Goal: Task Accomplishment & Management: Manage account settings

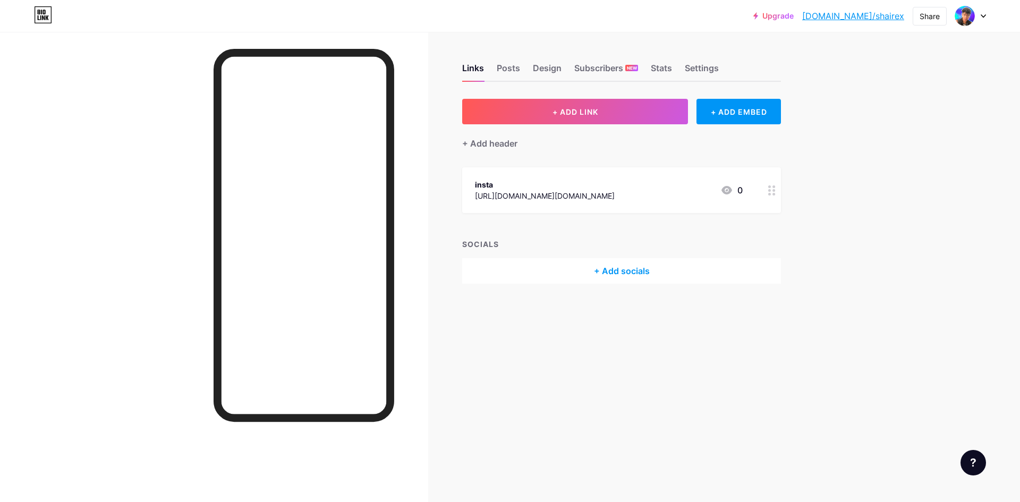
click at [675, 191] on div "insta [URL][DOMAIN_NAME][DOMAIN_NAME] 0" at bounding box center [609, 190] width 268 height 24
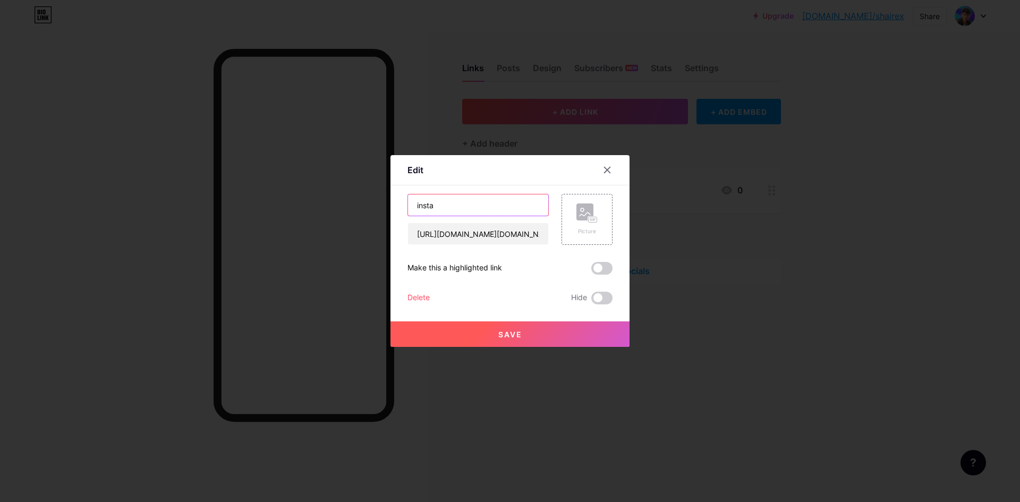
click at [516, 207] on input "insta" at bounding box center [478, 204] width 140 height 21
type input "Instagram"
click at [506, 321] on button "Save" at bounding box center [510, 334] width 239 height 26
click at [511, 334] on span at bounding box center [510, 334] width 16 height 16
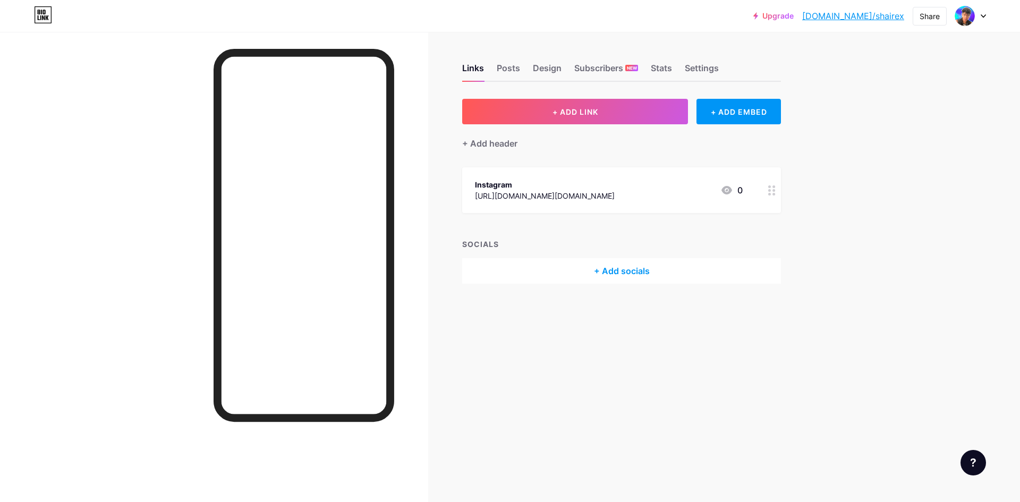
click at [649, 191] on div "Instagram [URL][DOMAIN_NAME][DOMAIN_NAME] 0" at bounding box center [609, 190] width 268 height 24
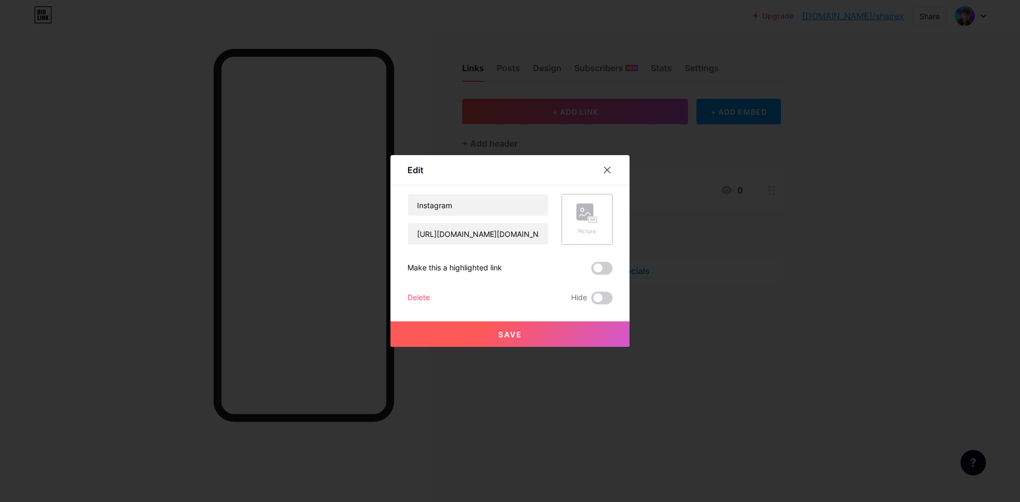
click at [593, 215] on icon at bounding box center [586, 214] width 21 height 20
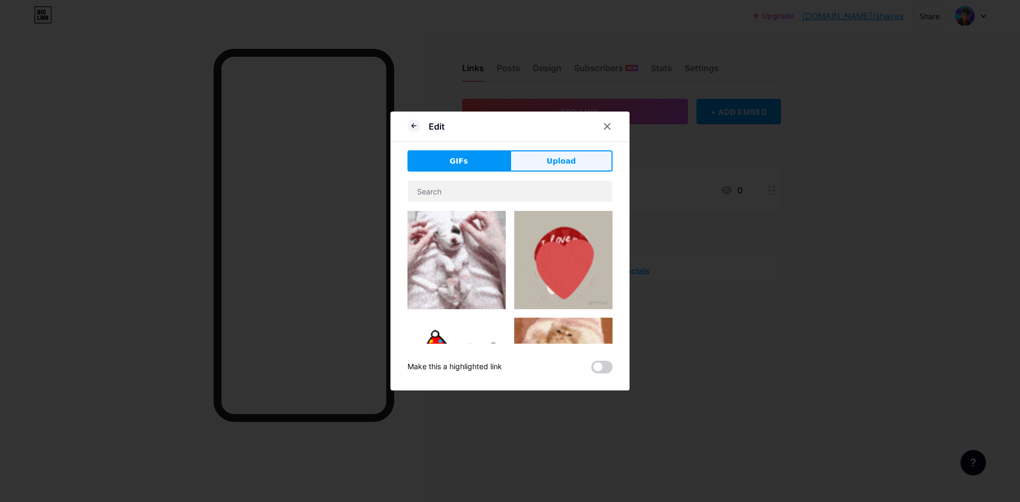
click at [540, 164] on button "Upload" at bounding box center [561, 160] width 103 height 21
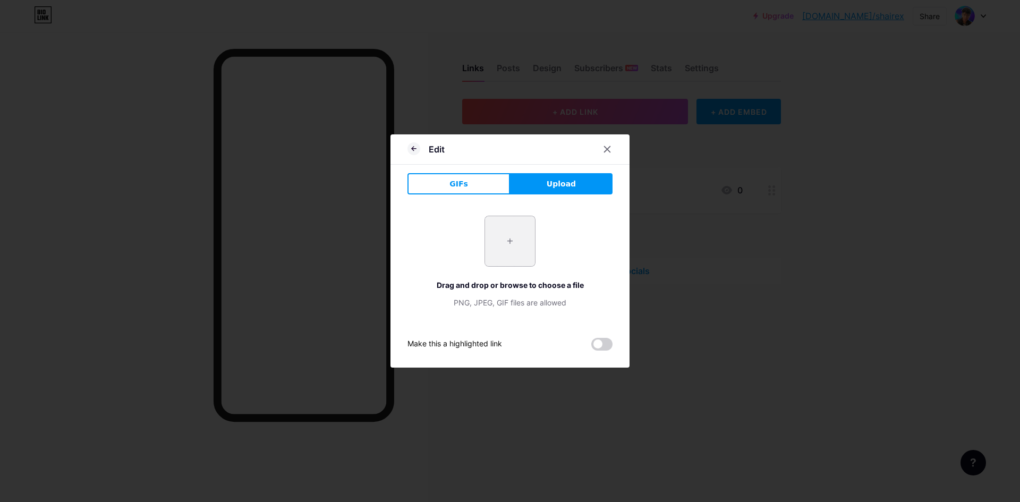
click at [515, 251] on input "file" at bounding box center [510, 241] width 50 height 50
type input "C:\fakepath\0d2dc2d6c6374498c9543135ed8cff30.jpg"
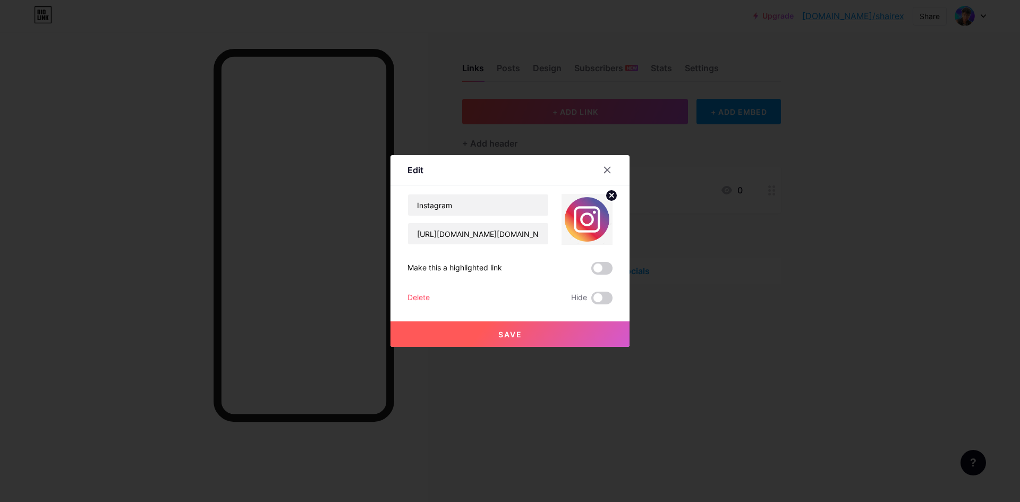
click at [490, 333] on button "Save" at bounding box center [510, 334] width 239 height 26
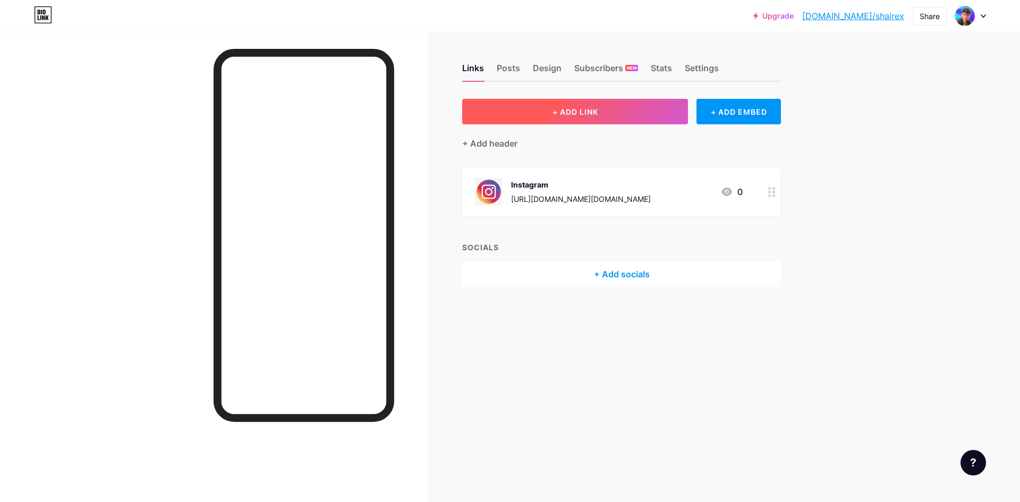
click at [625, 113] on button "+ ADD LINK" at bounding box center [575, 112] width 226 height 26
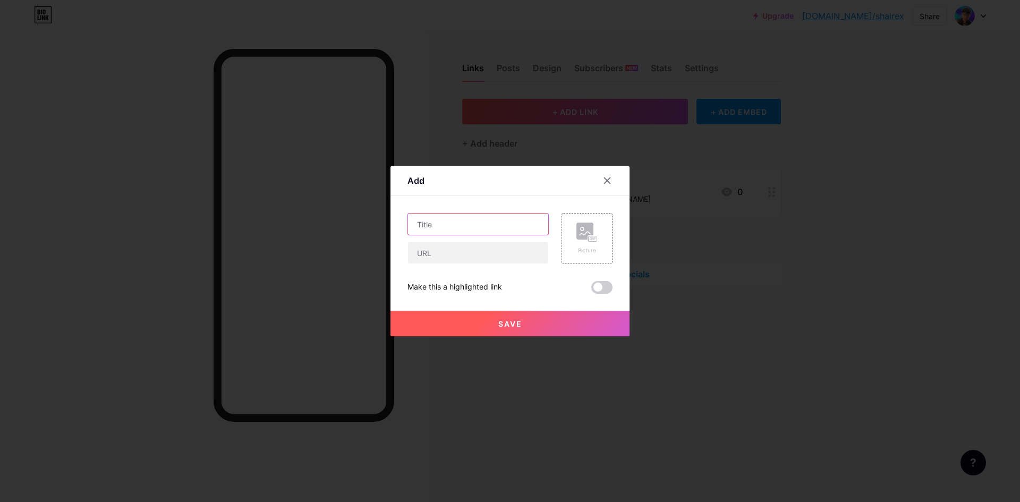
click at [452, 219] on input "text" at bounding box center [478, 224] width 140 height 21
click at [450, 245] on input "text" at bounding box center [478, 252] width 140 height 21
paste input "[URL][DOMAIN_NAME]"
type input "[URL][DOMAIN_NAME]"
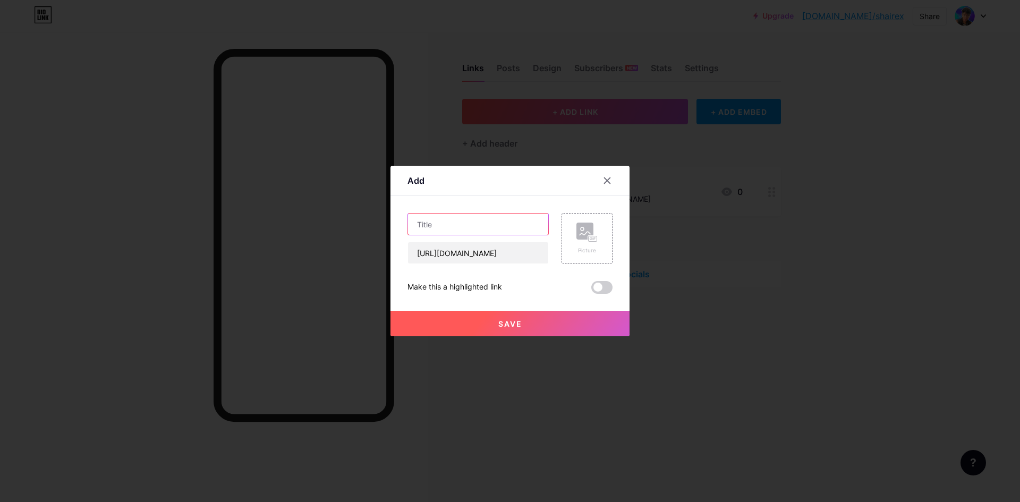
scroll to position [0, 0]
click at [436, 227] on input "text" at bounding box center [478, 224] width 140 height 21
type input "Facebook"
click at [557, 228] on div "Picture" at bounding box center [581, 238] width 64 height 51
click at [582, 229] on rect at bounding box center [584, 231] width 17 height 17
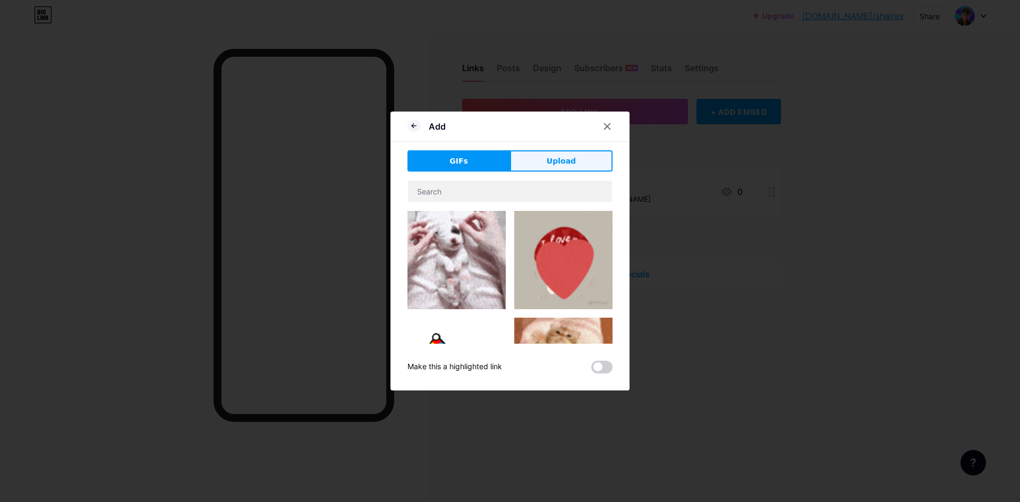
click at [539, 158] on button "Upload" at bounding box center [561, 160] width 103 height 21
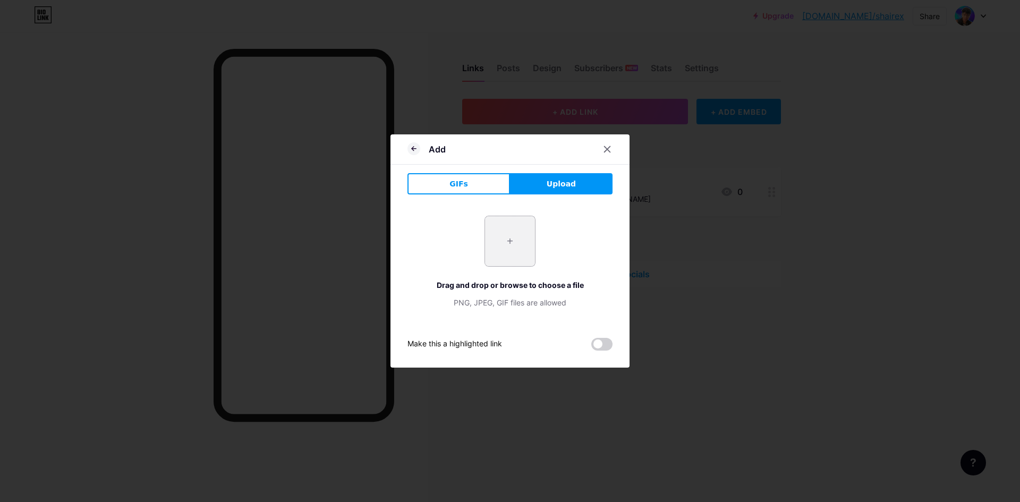
click at [511, 232] on input "file" at bounding box center [510, 241] width 50 height 50
type input "C:\fakepath\Facebook-logo.png"
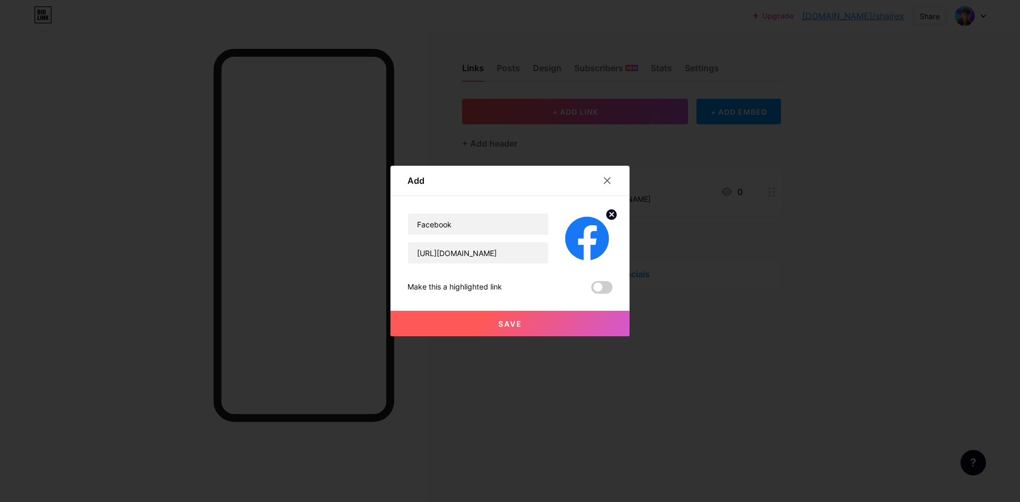
click at [494, 329] on button "Save" at bounding box center [510, 324] width 239 height 26
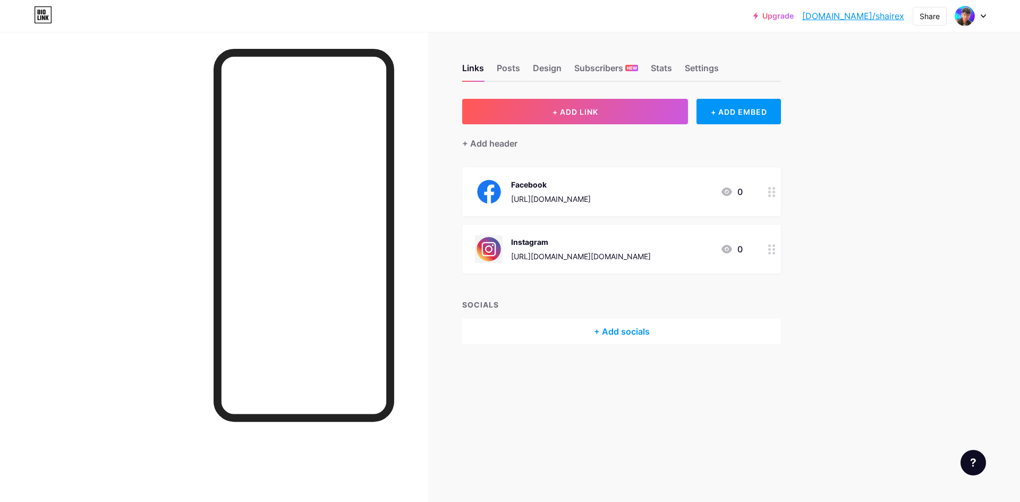
click at [128, 256] on div at bounding box center [214, 283] width 428 height 502
click at [621, 336] on div "+ Add socials" at bounding box center [621, 332] width 319 height 26
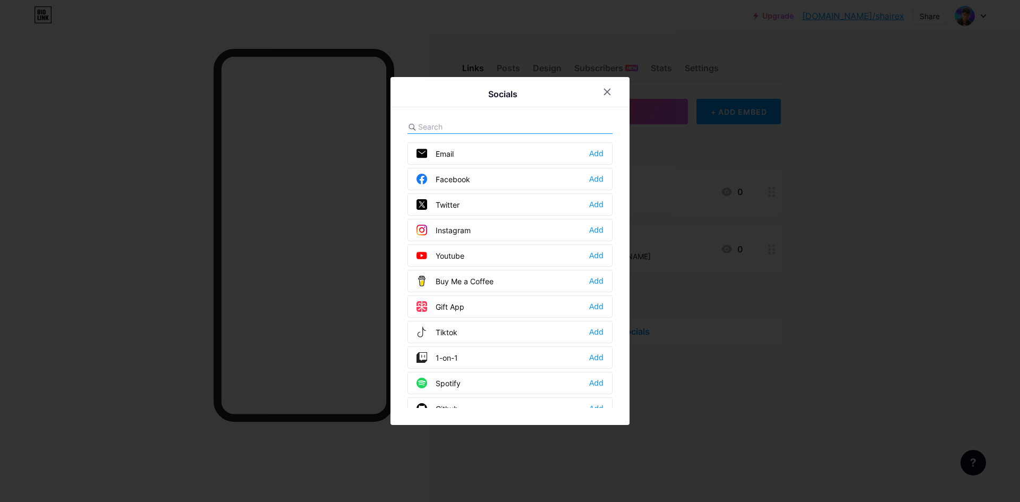
click at [451, 259] on div "Youtube" at bounding box center [441, 255] width 48 height 11
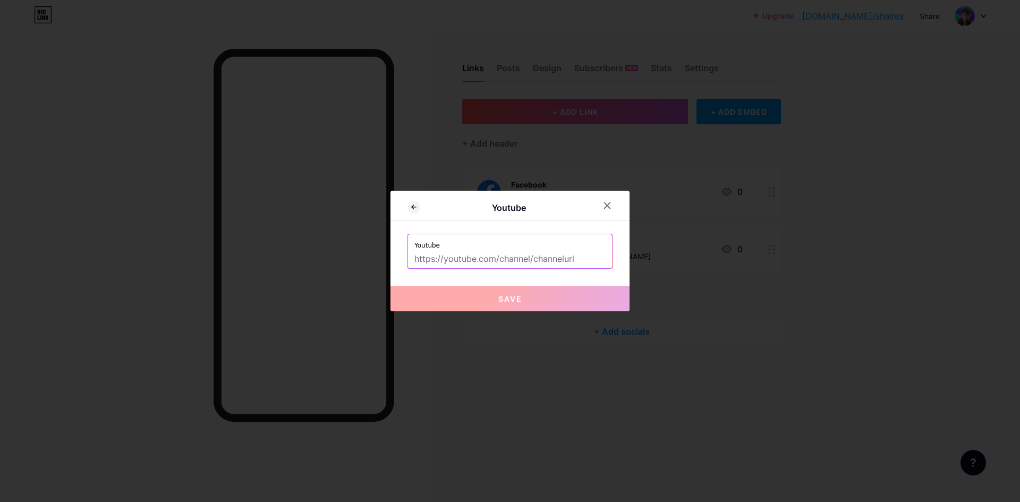
click at [513, 261] on input "text" at bounding box center [509, 259] width 191 height 18
paste input "[URL][DOMAIN_NAME]"
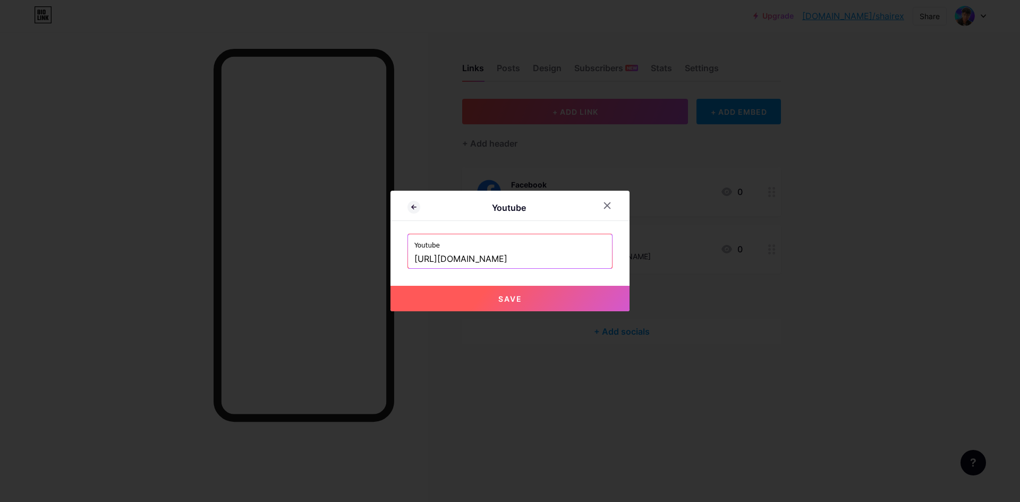
type input "[URL][DOMAIN_NAME]"
click at [544, 290] on button "Save" at bounding box center [510, 299] width 239 height 26
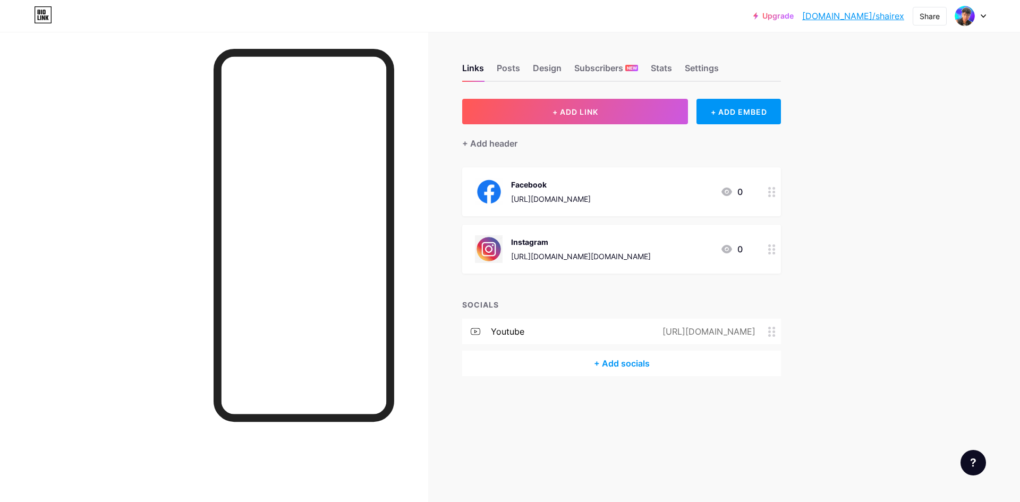
click at [776, 331] on span at bounding box center [774, 332] width 13 height 10
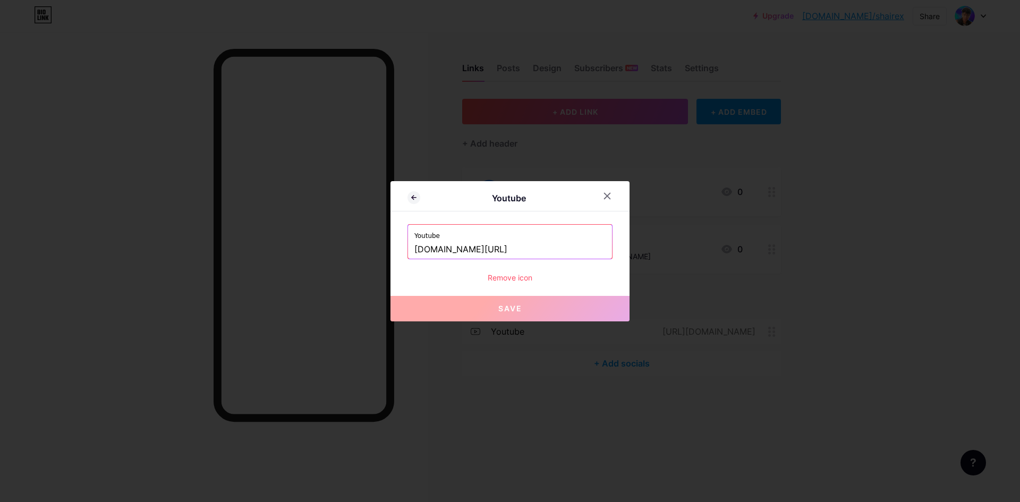
click at [505, 277] on div "Remove icon" at bounding box center [510, 277] width 205 height 11
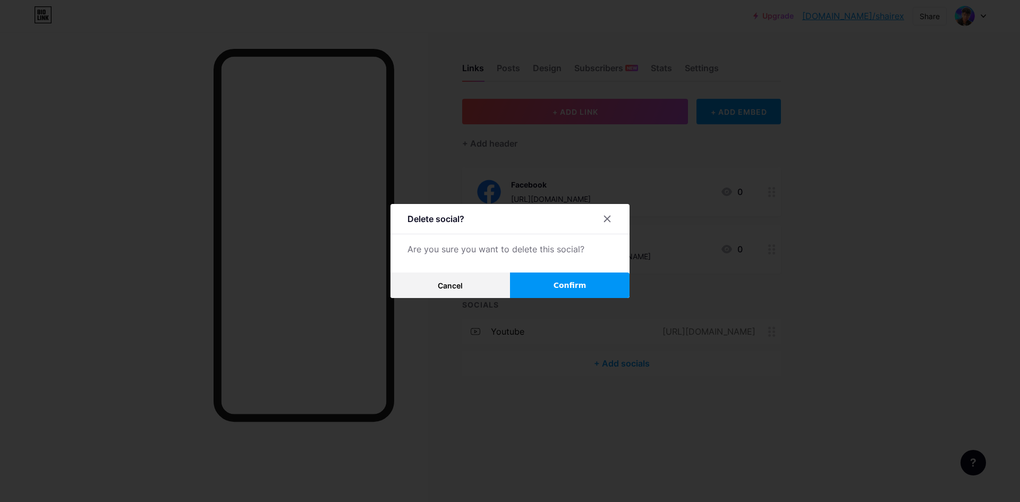
click at [596, 279] on button "Confirm" at bounding box center [570, 286] width 120 height 26
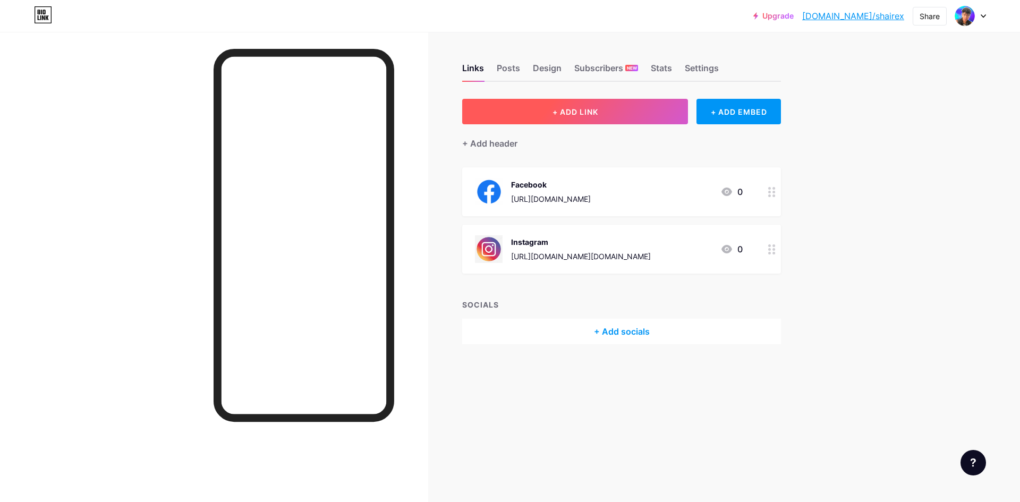
click at [644, 113] on button "+ ADD LINK" at bounding box center [575, 112] width 226 height 26
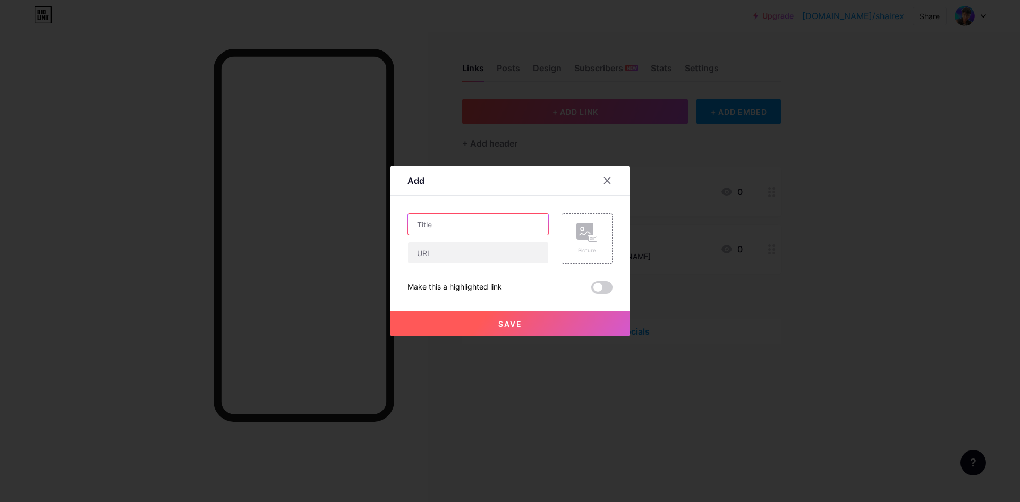
click at [478, 233] on input "text" at bounding box center [478, 224] width 140 height 21
click at [467, 253] on input "text" at bounding box center [478, 252] width 140 height 21
paste input "[URL][DOMAIN_NAME]"
type input "[URL][DOMAIN_NAME]"
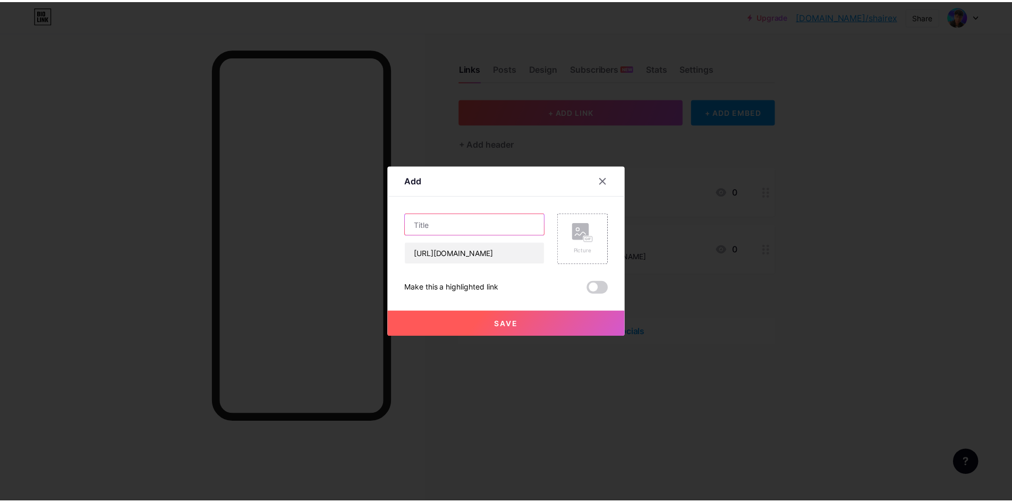
scroll to position [0, 0]
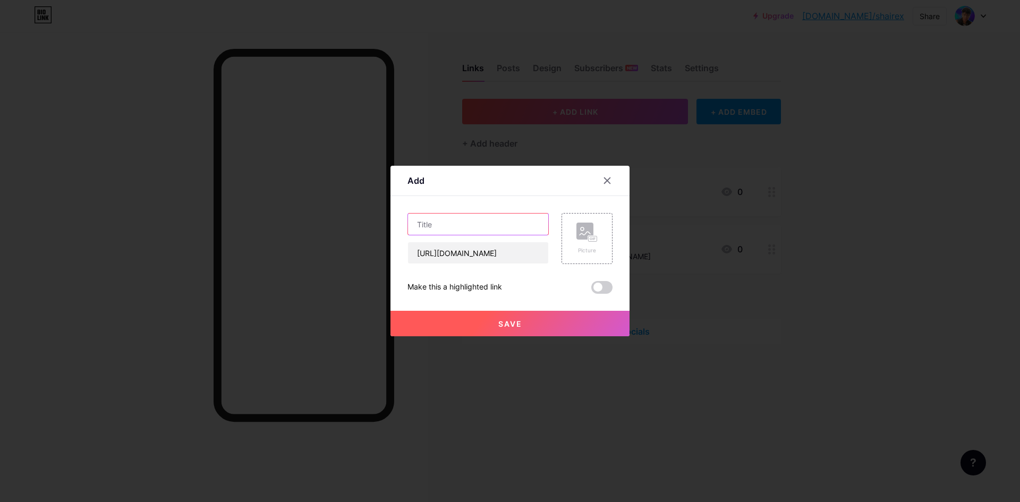
click at [451, 228] on input "text" at bounding box center [478, 224] width 140 height 21
type input "Youtube"
click at [593, 263] on div "Picture" at bounding box center [587, 238] width 51 height 51
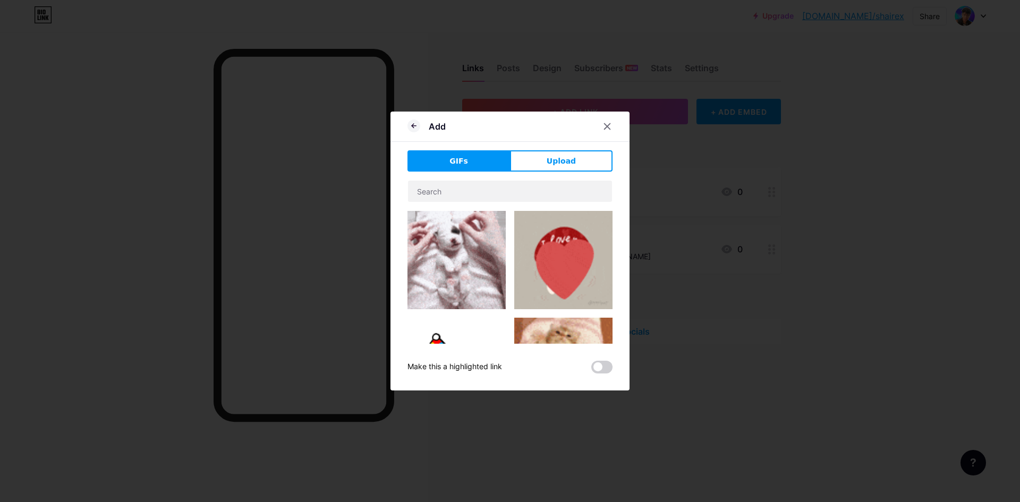
click at [549, 172] on div "GIFs Upload Content YouTube Play YouTube video without leaving your page. ADD V…" at bounding box center [510, 261] width 205 height 223
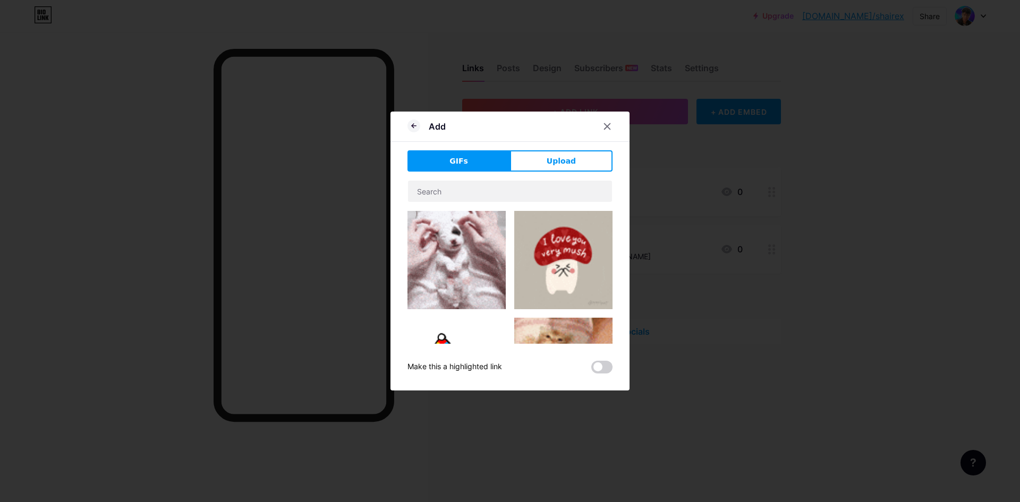
click at [531, 162] on button "Upload" at bounding box center [561, 160] width 103 height 21
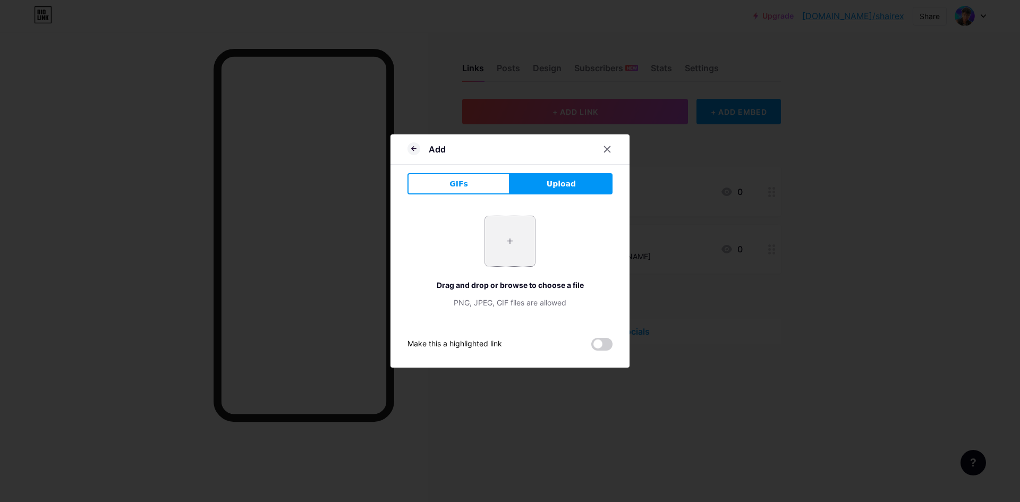
click at [511, 230] on input "file" at bounding box center [510, 241] width 50 height 50
type input "C:\fakepath\Artboard-1yt.webp"
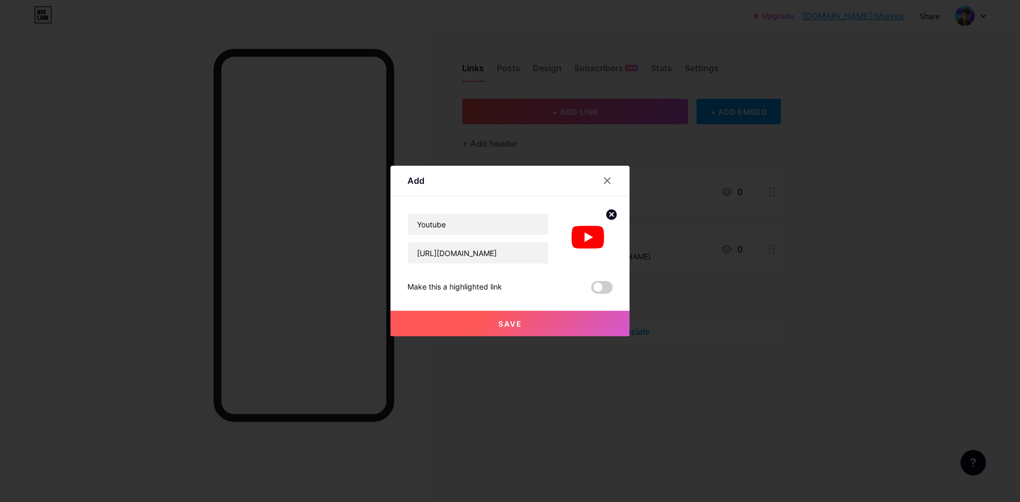
click at [505, 313] on button "Save" at bounding box center [510, 324] width 239 height 26
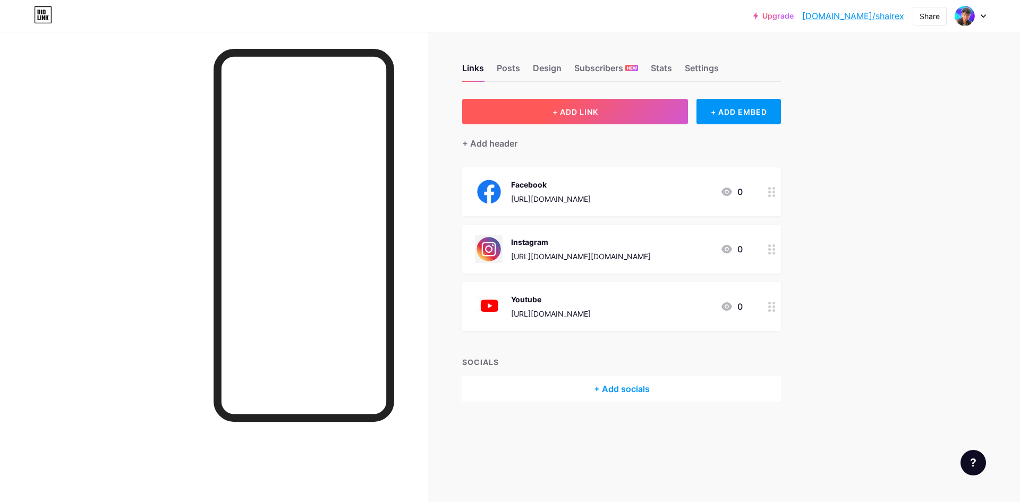
click at [650, 116] on button "+ ADD LINK" at bounding box center [575, 112] width 226 height 26
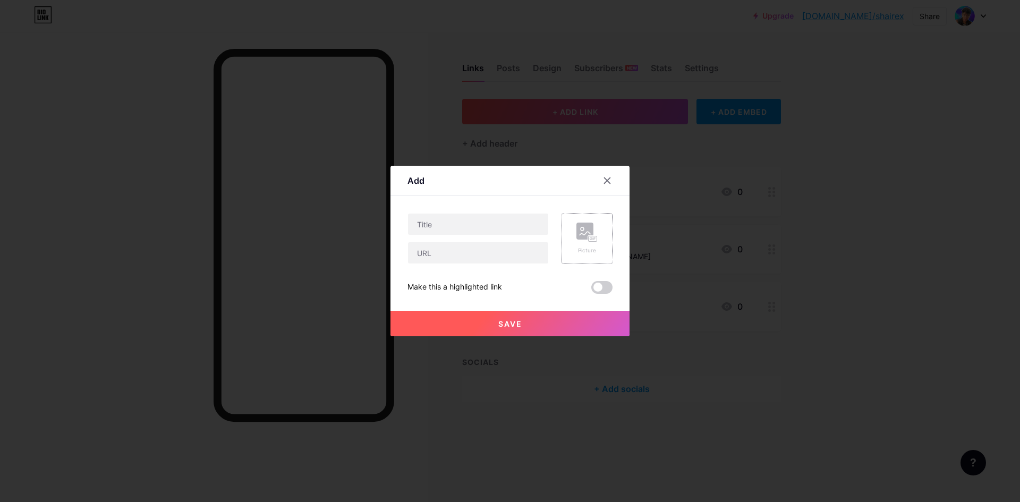
click at [589, 241] on rect at bounding box center [593, 238] width 9 height 5
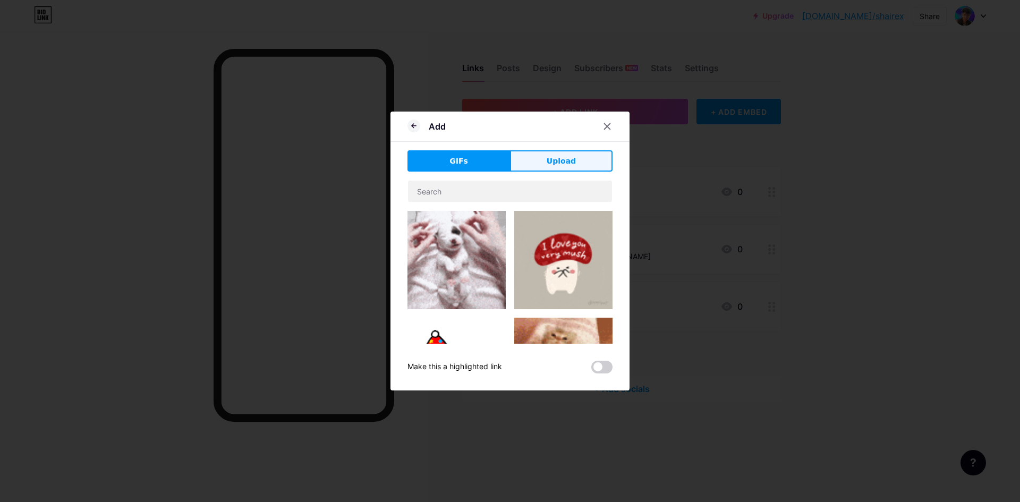
click at [549, 161] on span "Upload" at bounding box center [561, 161] width 29 height 11
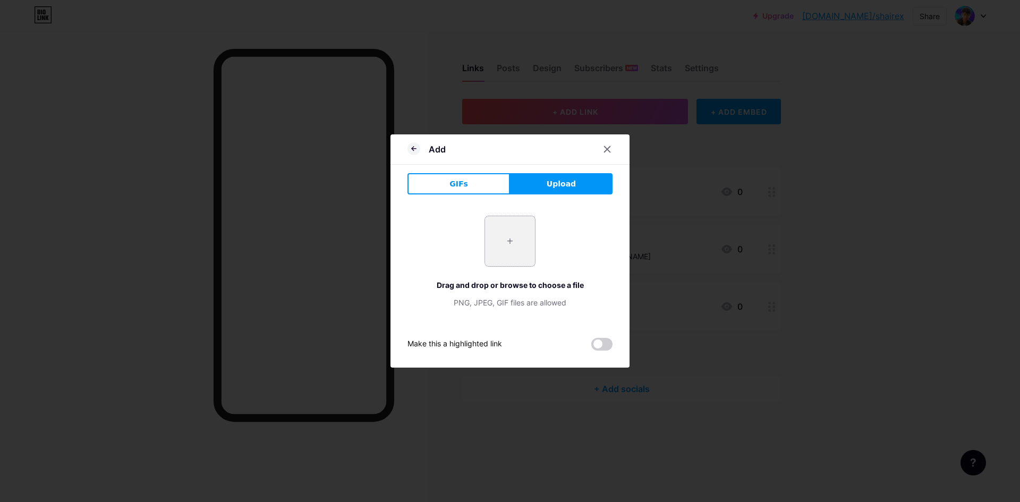
click at [526, 242] on input "file" at bounding box center [510, 241] width 50 height 50
type input "C:\fakepath\images (1).jpg"
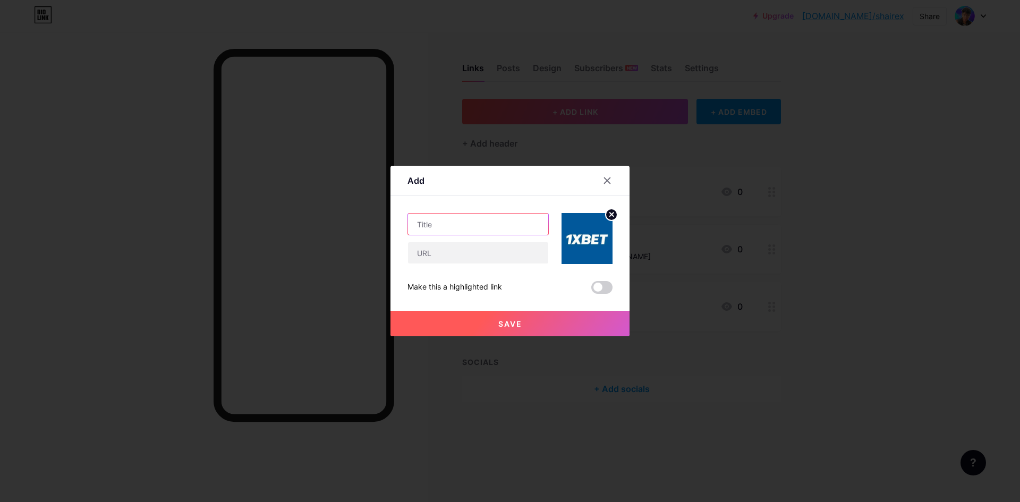
click at [445, 227] on input "text" at bounding box center [478, 224] width 140 height 21
type input "1xBet - [PERSON_NAME] Especial"
click at [454, 262] on input "text" at bounding box center [478, 252] width 140 height 21
paste input "[URL][DOMAIN_NAME]"
type input "[URL][DOMAIN_NAME]"
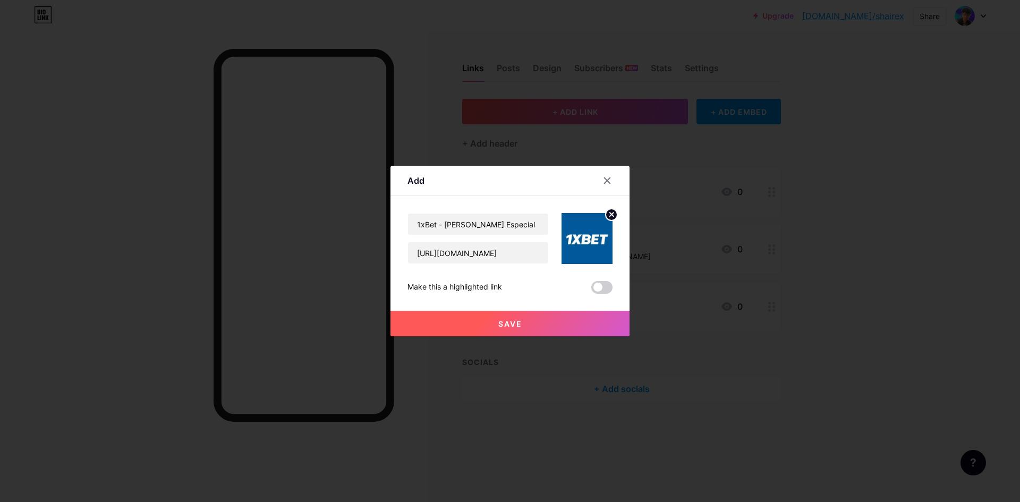
click at [483, 321] on button "Save" at bounding box center [510, 324] width 239 height 26
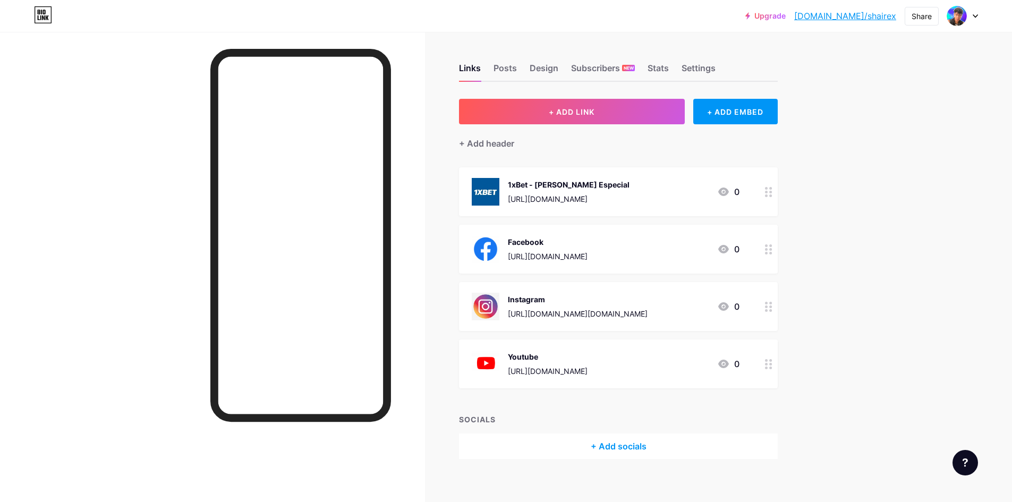
scroll to position [10, 0]
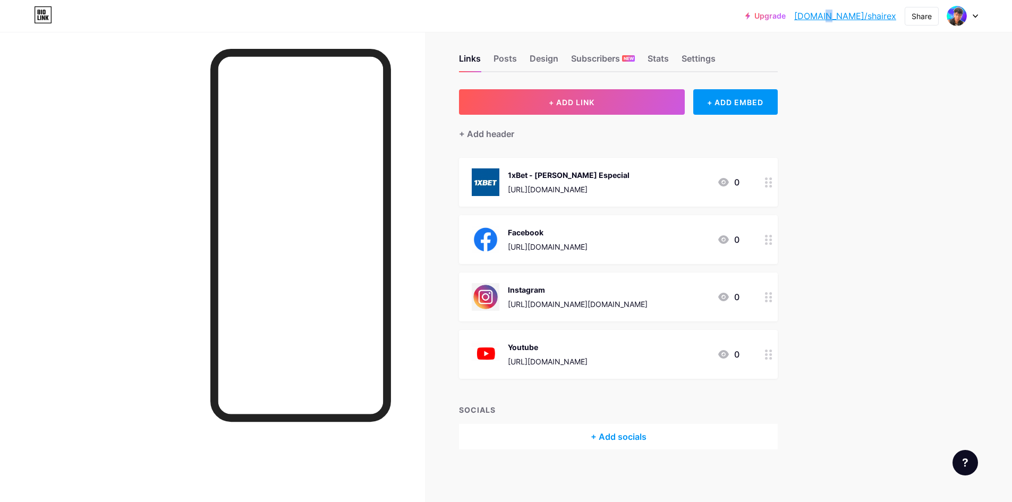
click at [857, 22] on div "Upgrade [DOMAIN_NAME]/shaire... [DOMAIN_NAME]/shairex" at bounding box center [820, 15] width 151 height 19
click at [850, 21] on link "[DOMAIN_NAME]/shairex" at bounding box center [845, 16] width 102 height 13
